Goal: Information Seeking & Learning: Learn about a topic

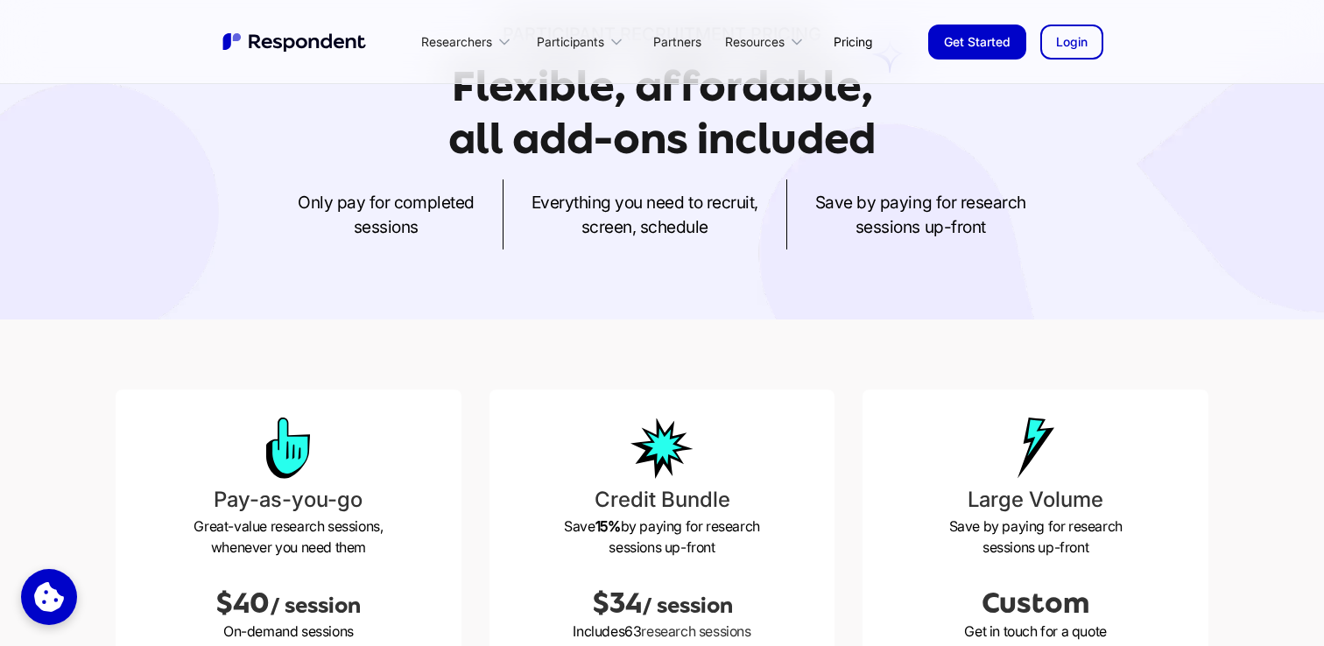
scroll to position [166, 0]
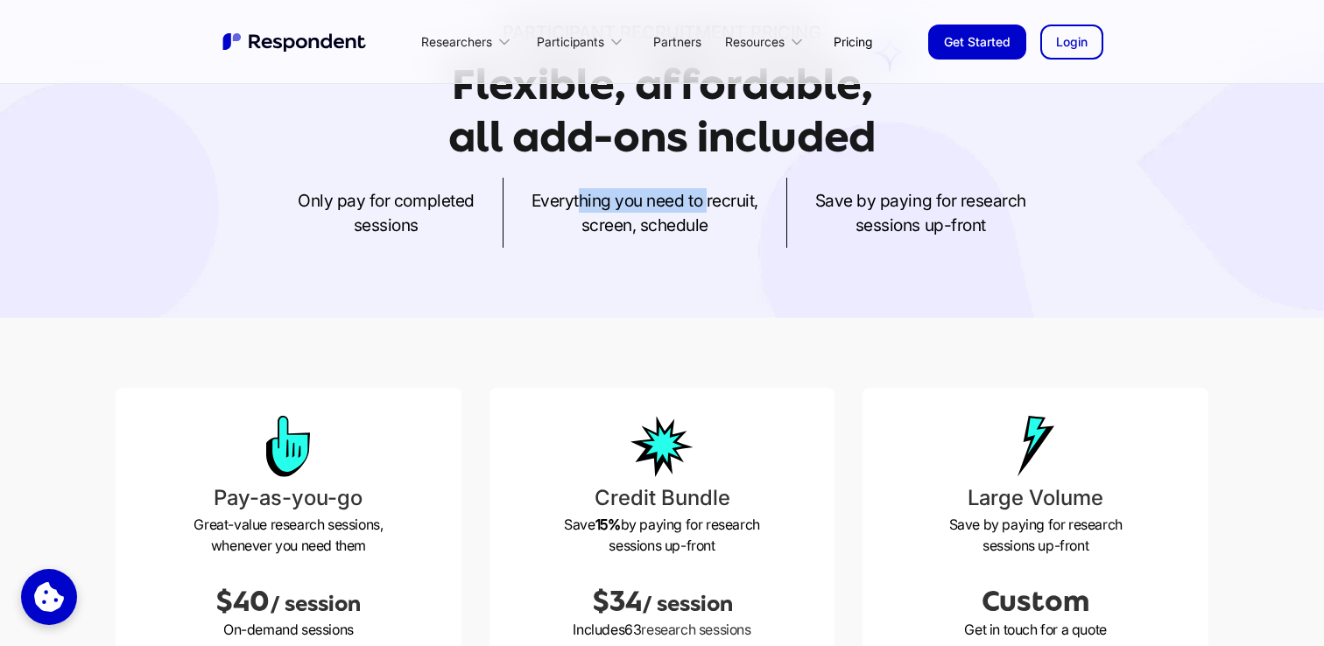
drag, startPoint x: 582, startPoint y: 202, endPoint x: 722, endPoint y: 208, distance: 139.4
click at [710, 205] on p "Everything you need to recruit, screen, schedule" at bounding box center [645, 212] width 227 height 49
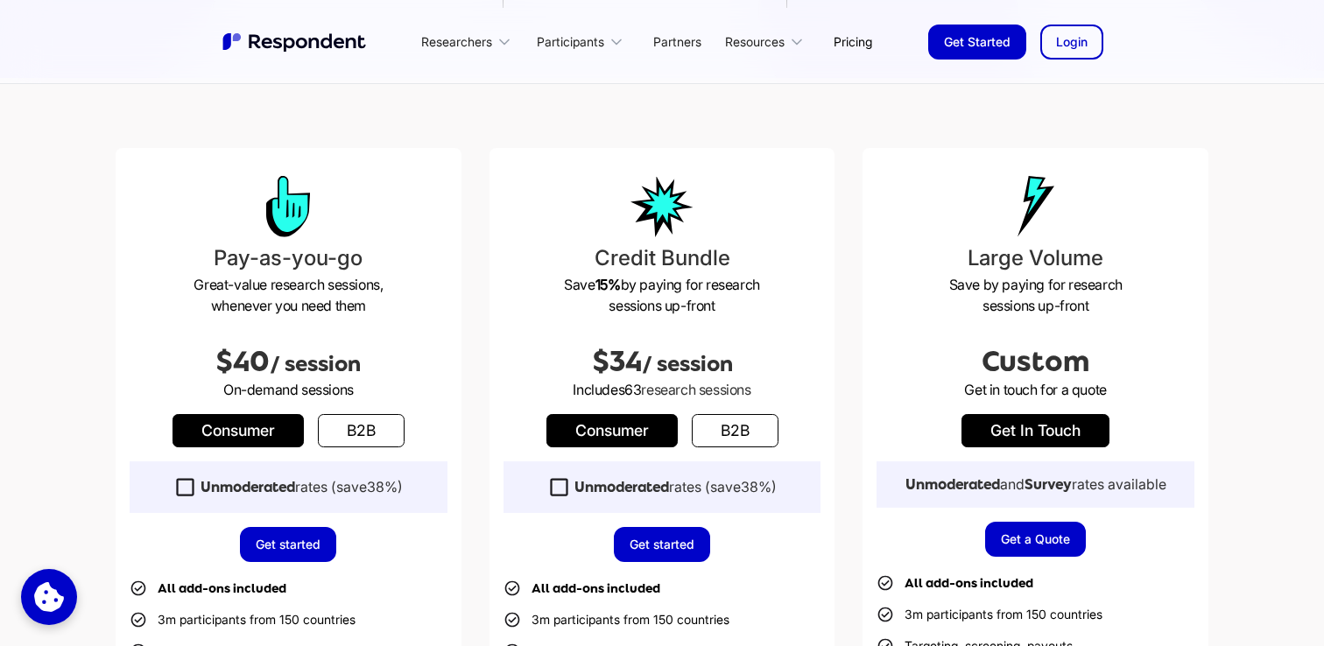
scroll to position [406, 0]
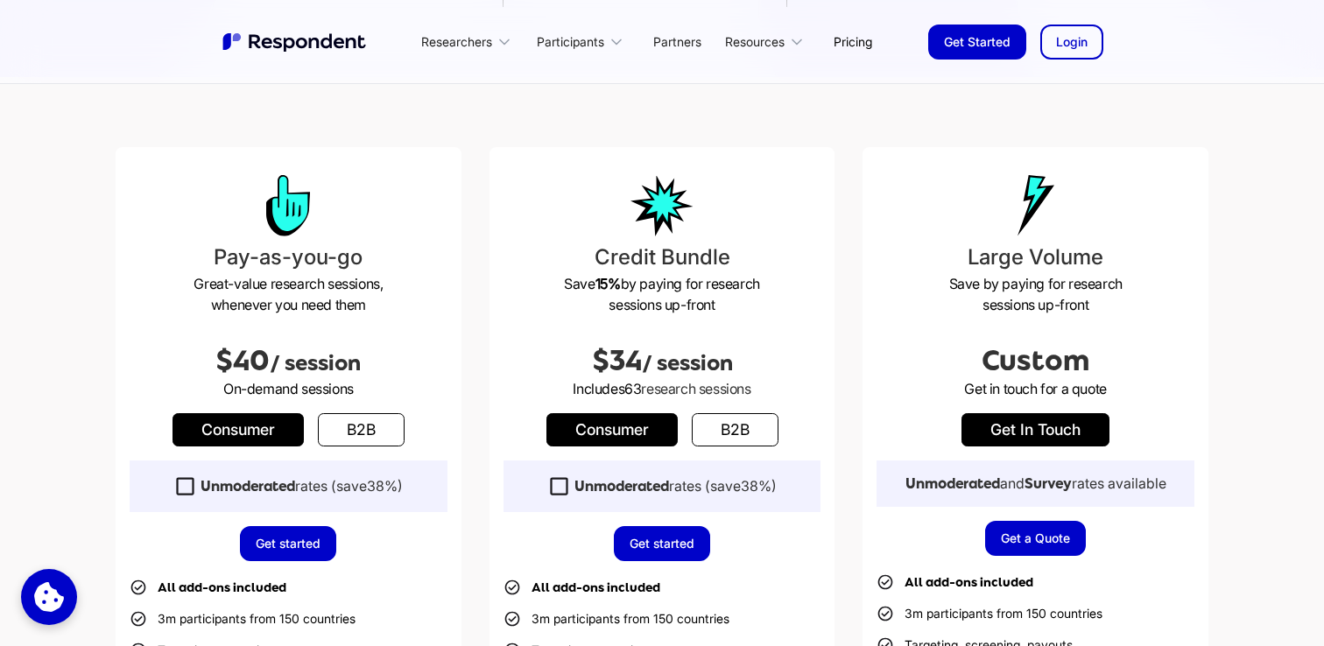
click at [339, 443] on link "b2b" at bounding box center [361, 429] width 87 height 33
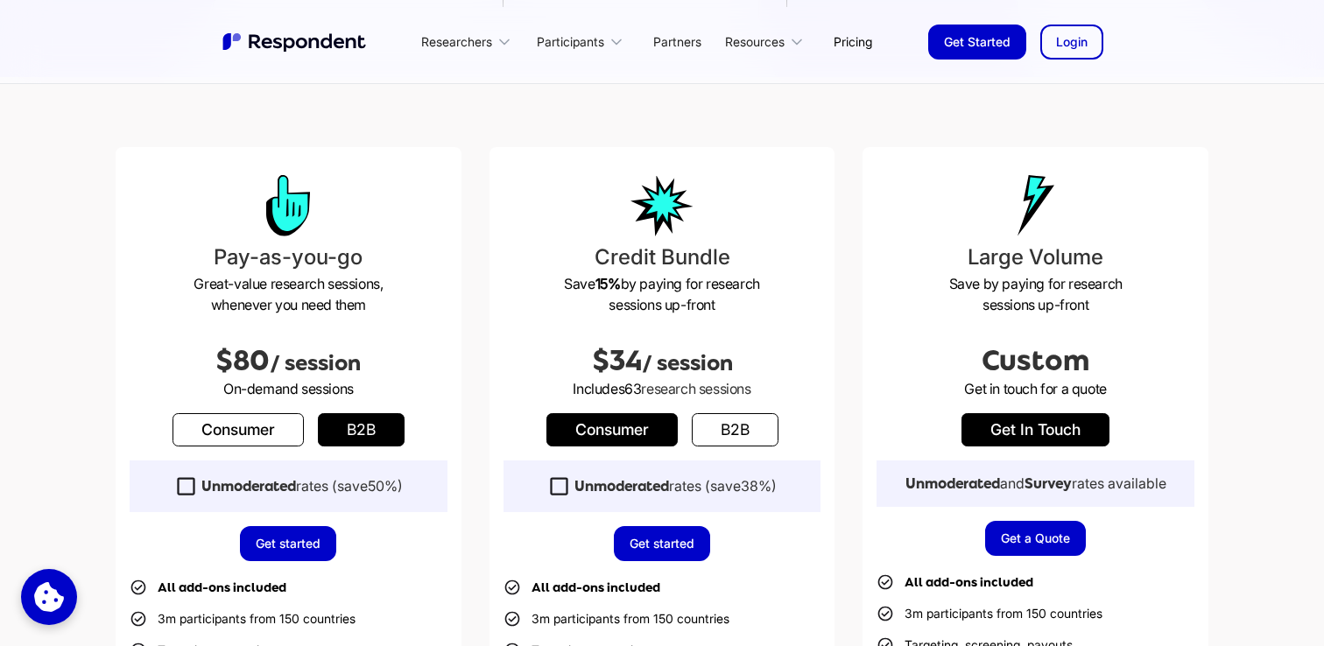
drag, startPoint x: 257, startPoint y: 434, endPoint x: 271, endPoint y: 394, distance: 41.8
click at [257, 434] on link "Consumer" at bounding box center [238, 429] width 131 height 33
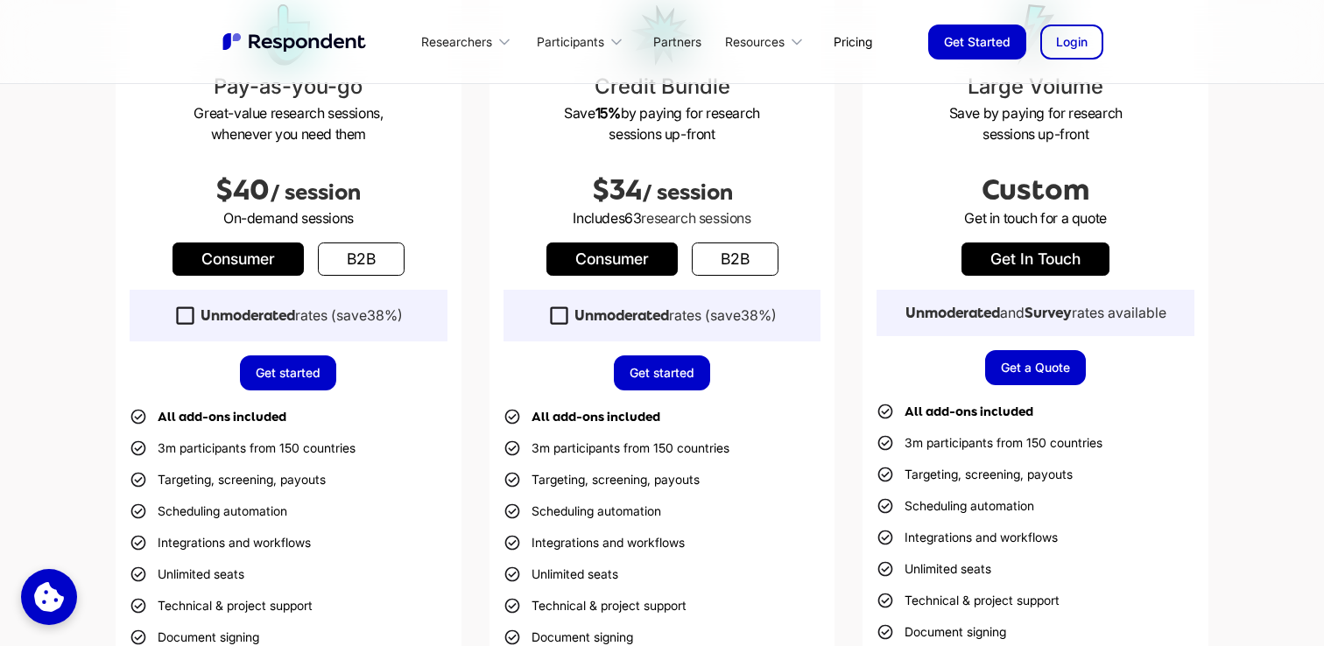
scroll to position [587, 0]
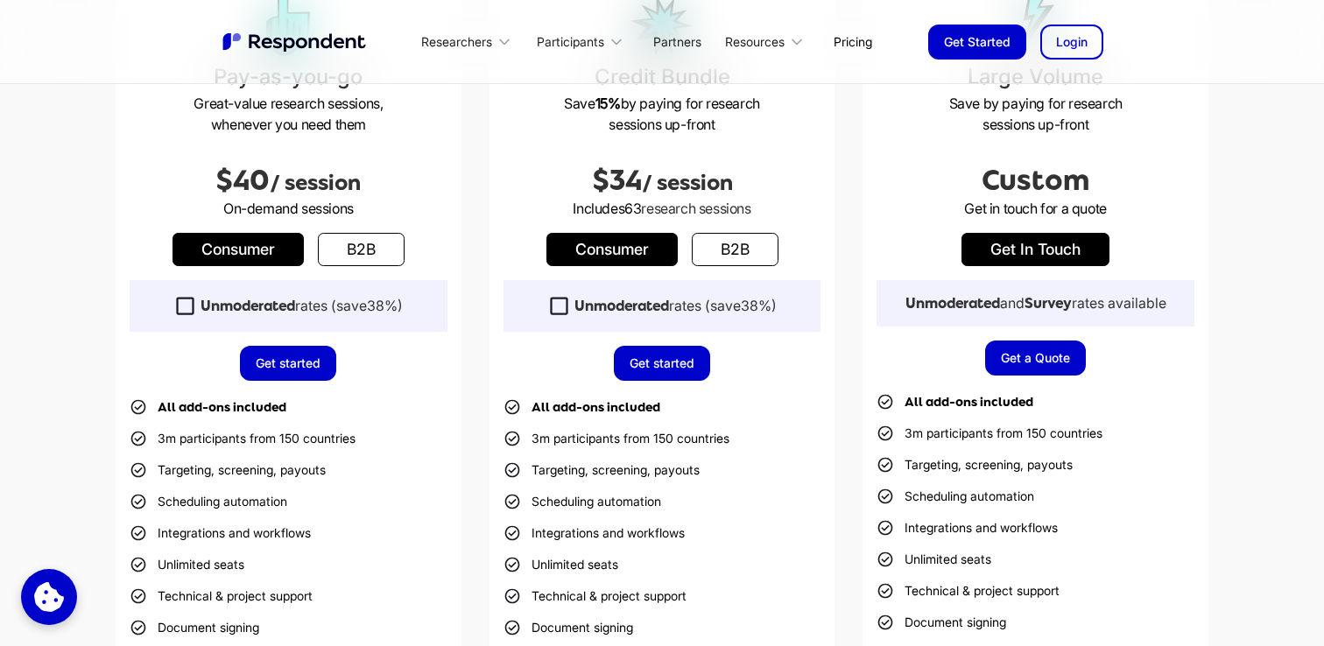
click at [178, 305] on icon at bounding box center [185, 306] width 24 height 24
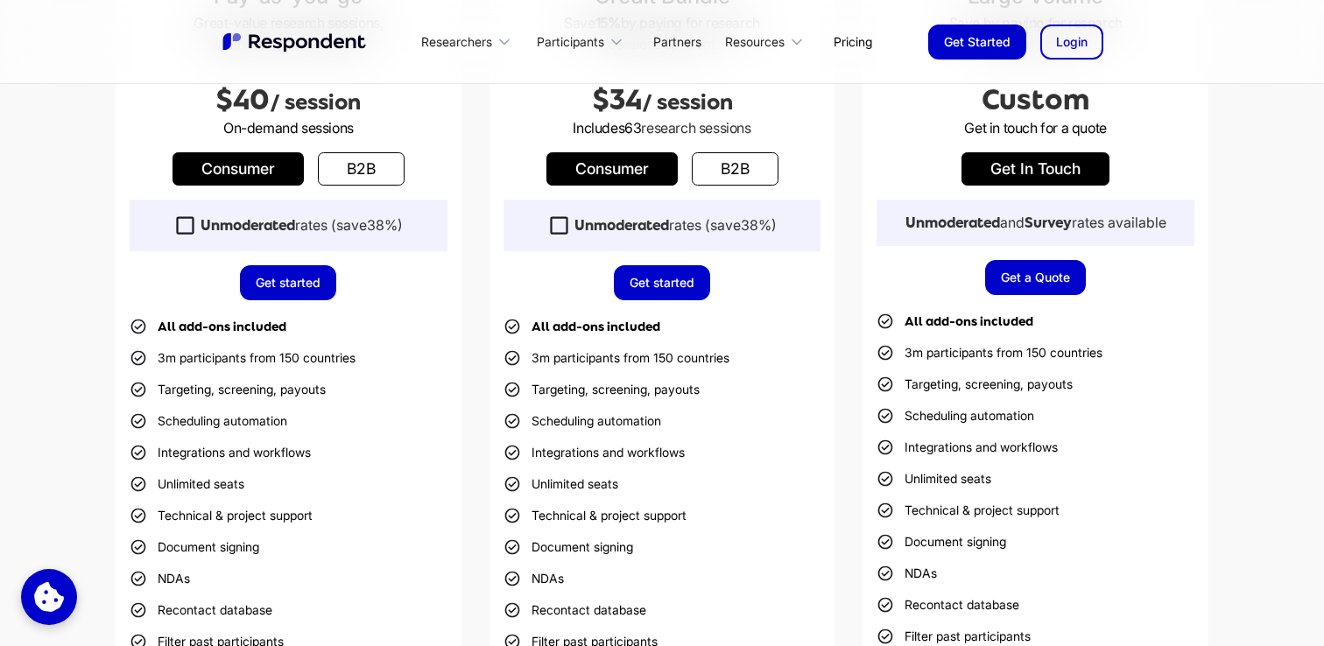
scroll to position [681, 0]
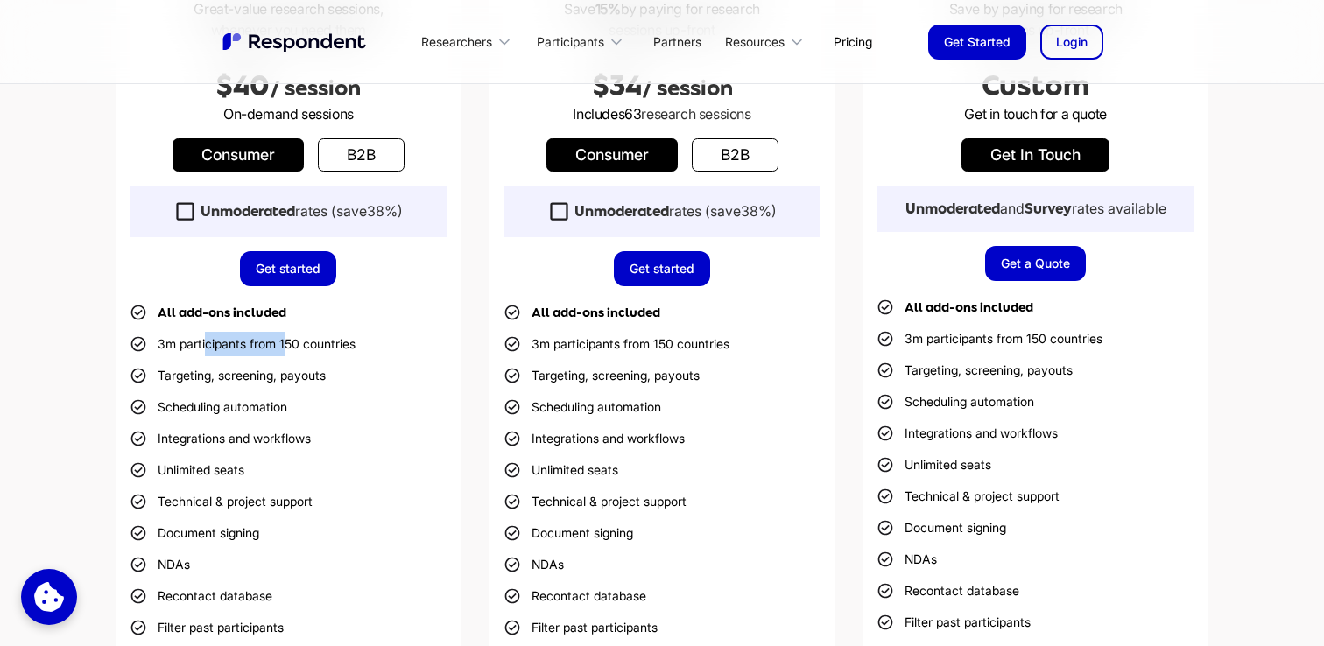
drag, startPoint x: 208, startPoint y: 347, endPoint x: 286, endPoint y: 349, distance: 78.8
click at [286, 348] on li "3m participants from 150 countries" at bounding box center [243, 344] width 226 height 25
click at [220, 378] on li "Targeting, screening, payouts" at bounding box center [228, 375] width 196 height 25
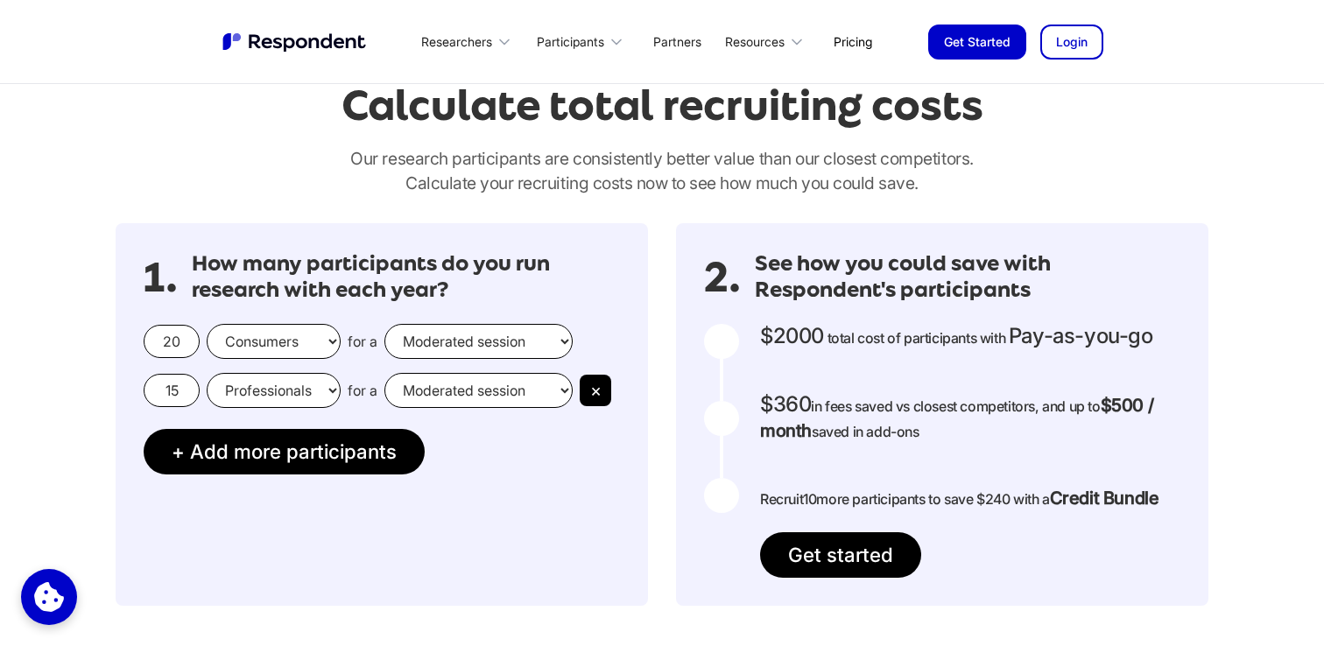
scroll to position [1441, 0]
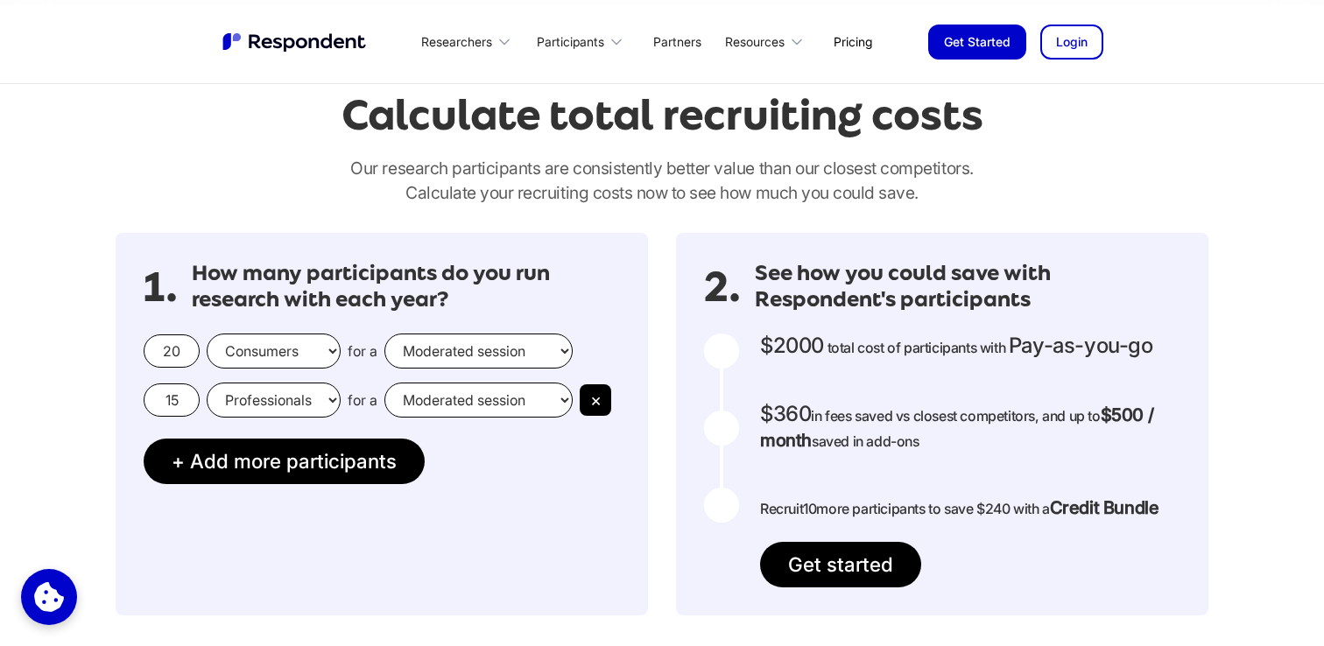
click at [478, 349] on select "Moderated session Unmoderated session" at bounding box center [478, 351] width 188 height 35
click at [384, 334] on select "Moderated session Unmoderated session" at bounding box center [478, 351] width 188 height 35
click at [588, 397] on button "×" at bounding box center [596, 400] width 32 height 32
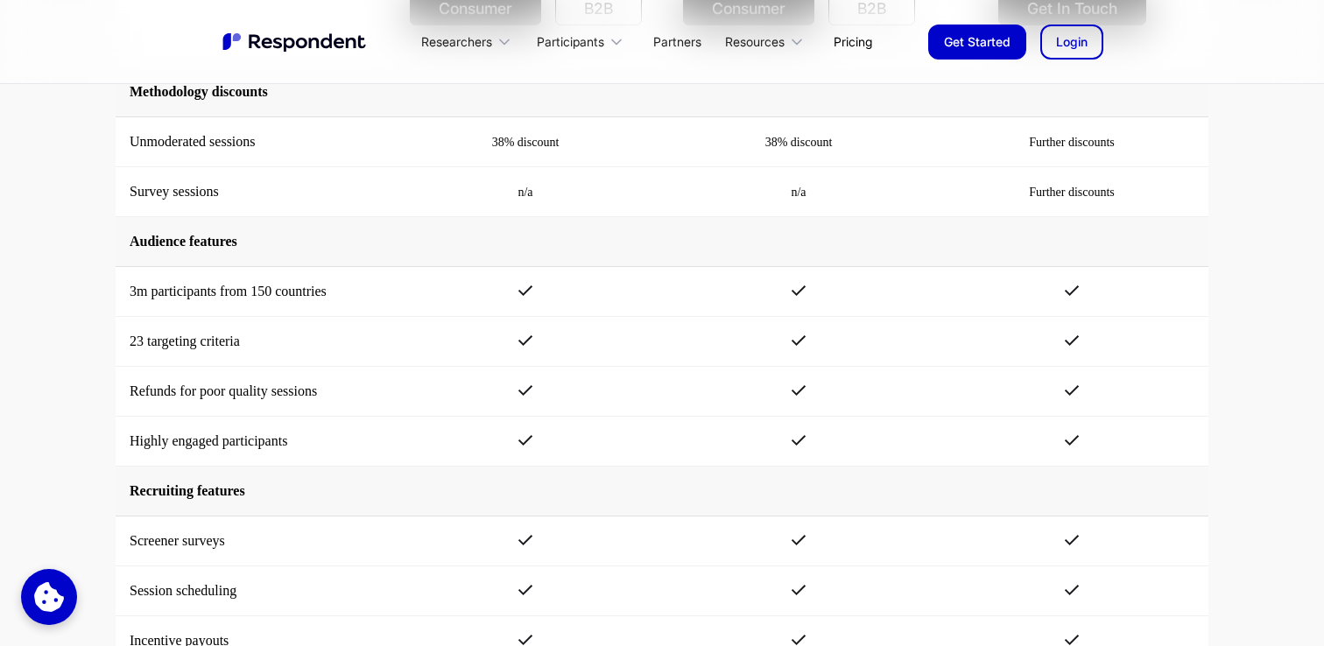
scroll to position [2558, 0]
